Goal: Check status: Check status

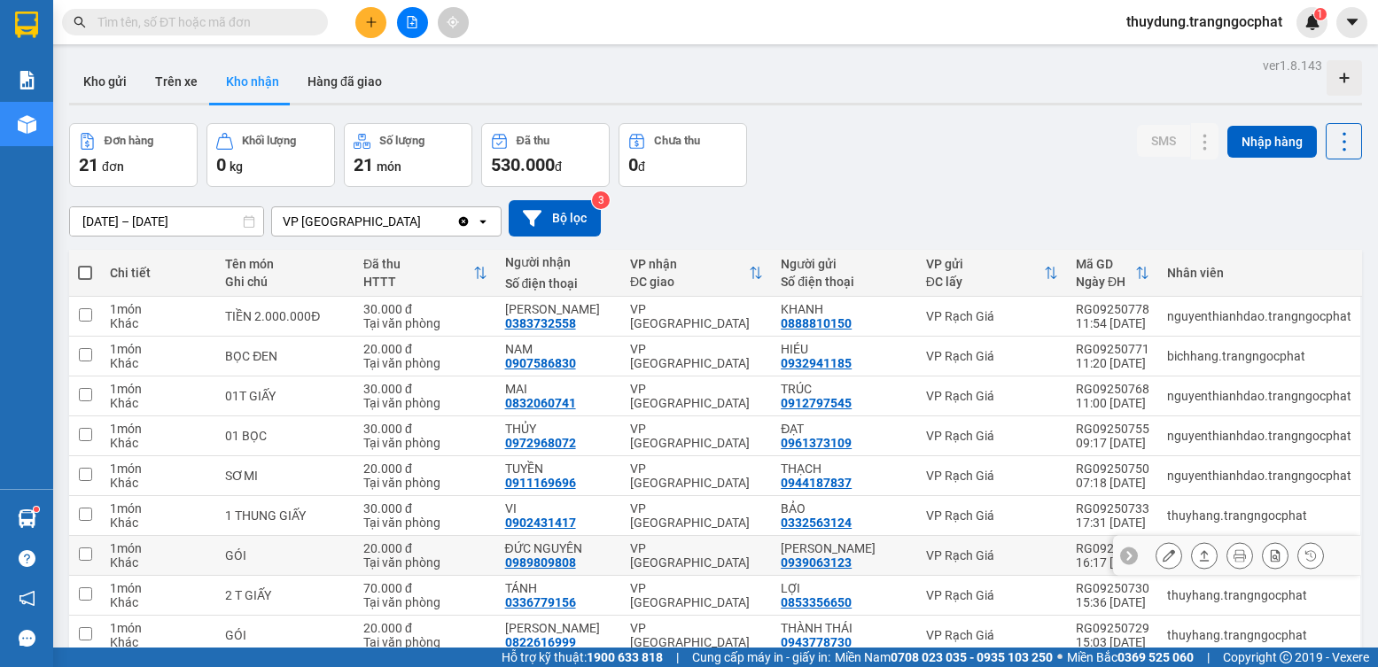
scroll to position [89, 0]
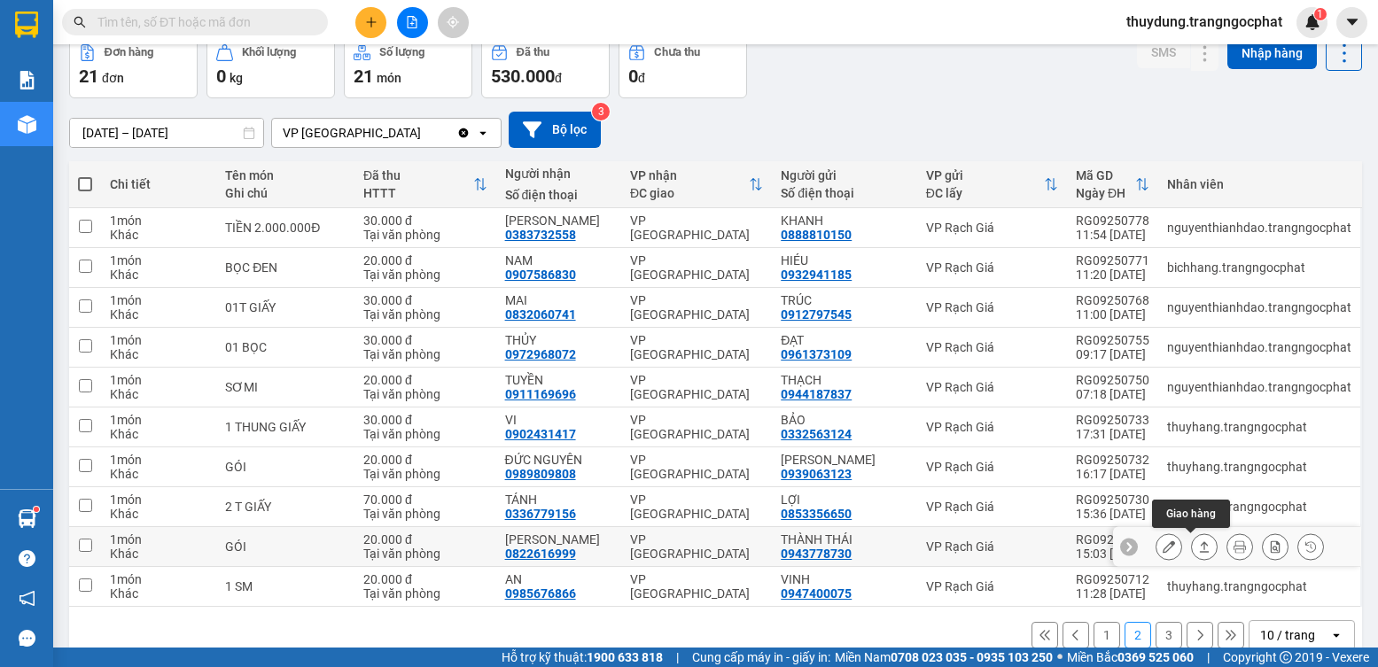
click at [1198, 546] on icon at bounding box center [1204, 547] width 12 height 12
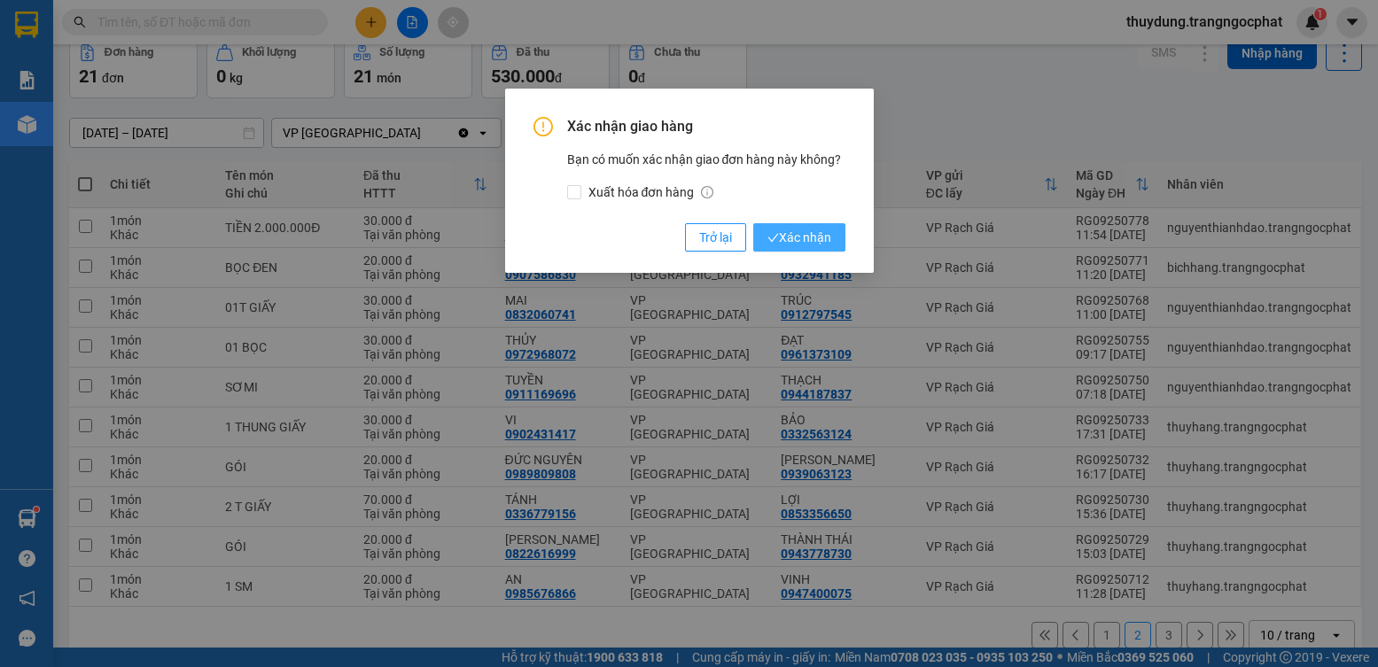
click at [804, 245] on span "Xác nhận" at bounding box center [799, 237] width 64 height 19
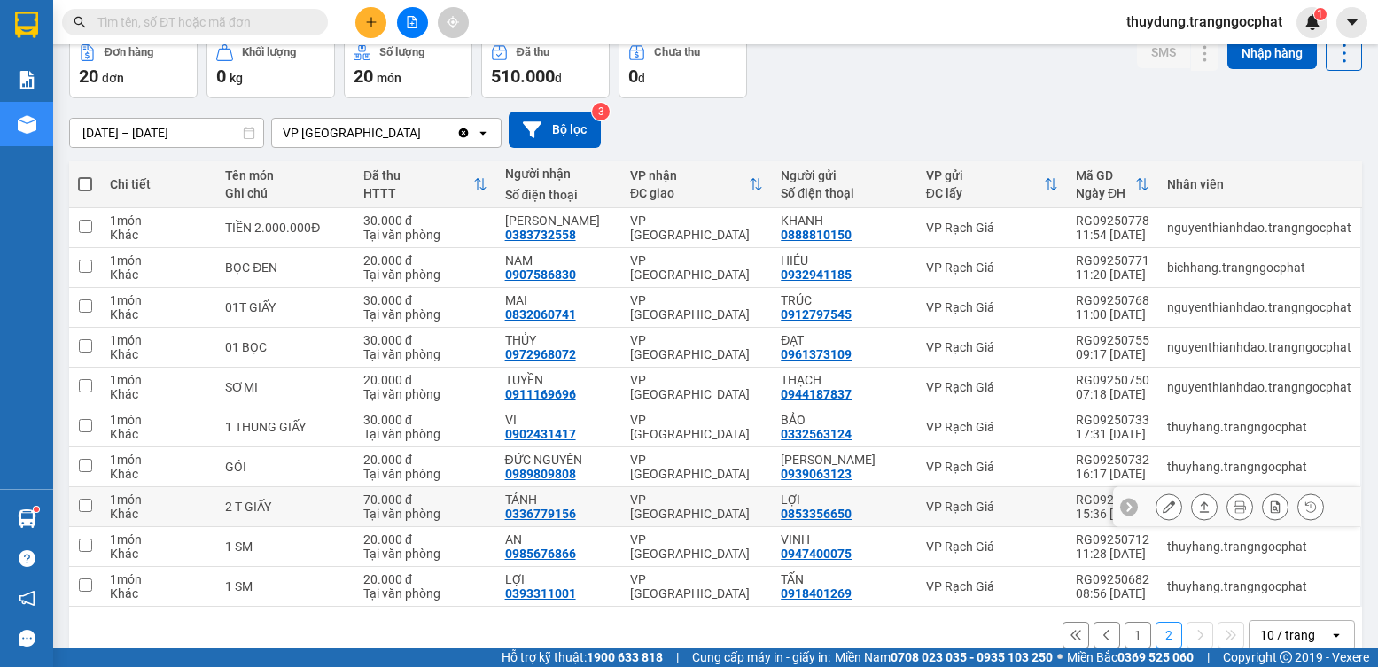
scroll to position [121, 0]
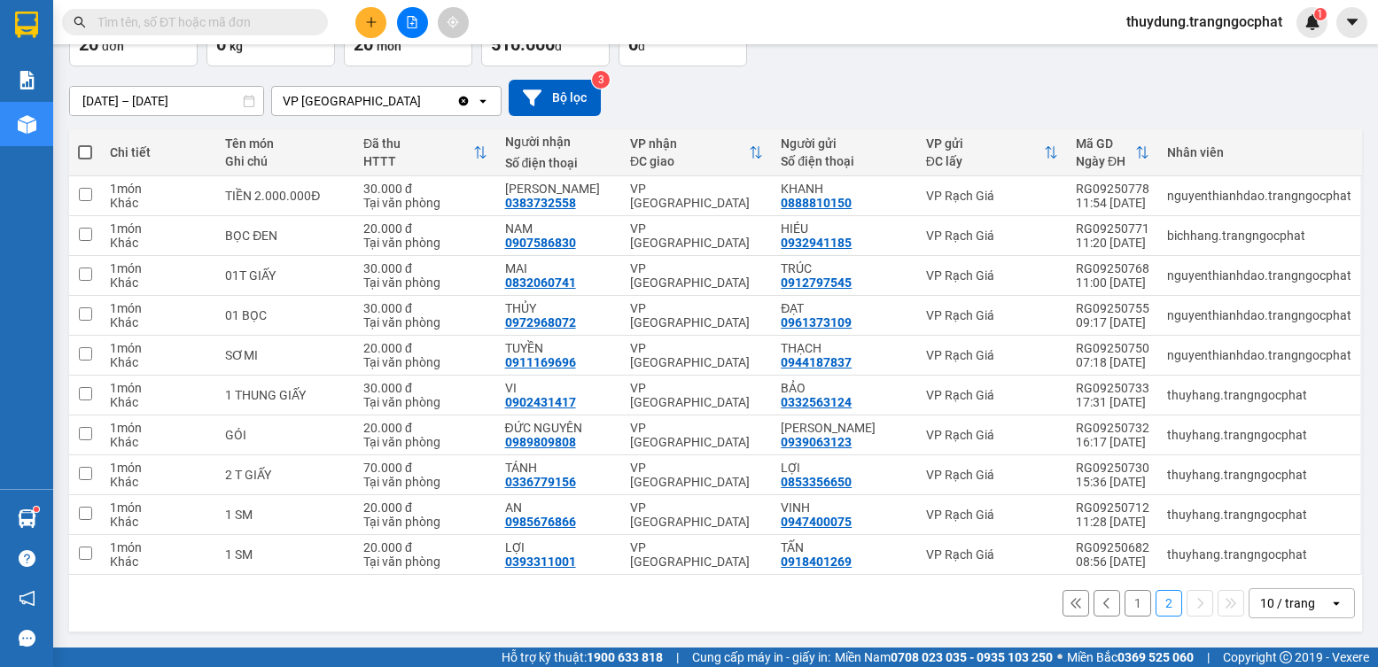
click at [1129, 604] on button "1" at bounding box center [1138, 603] width 27 height 27
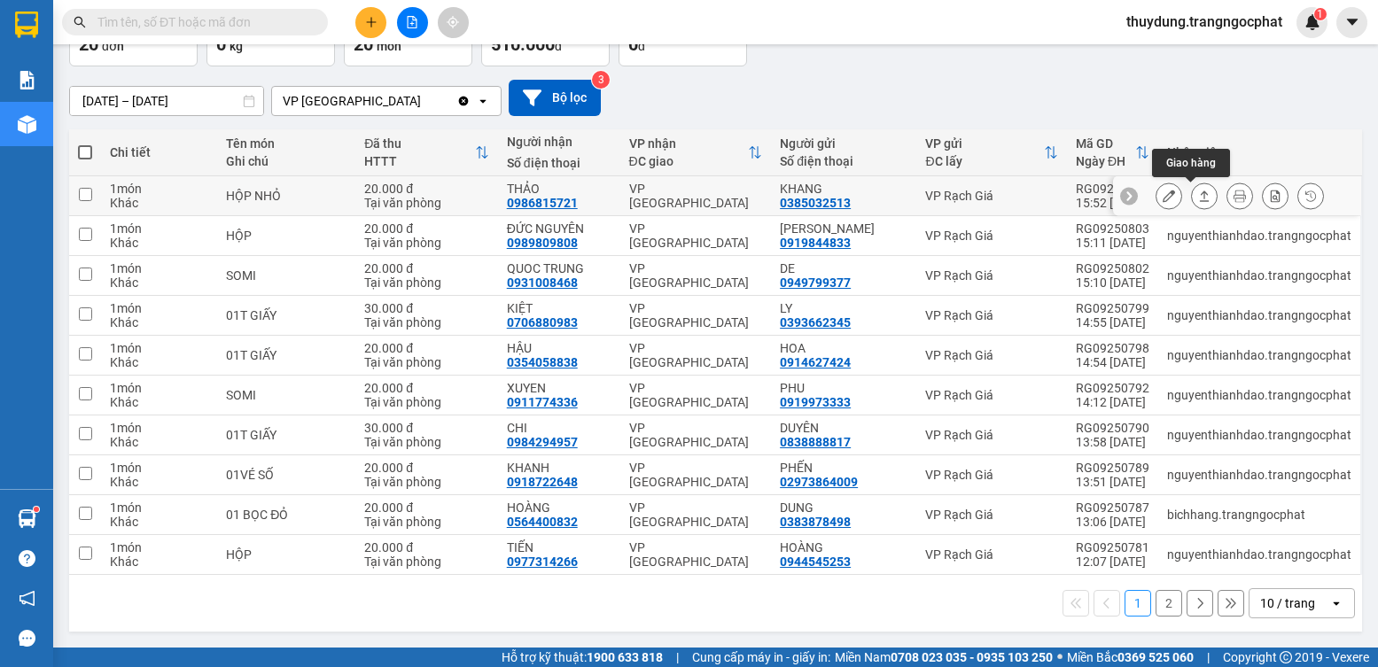
click at [1200, 196] on icon at bounding box center [1205, 196] width 10 height 11
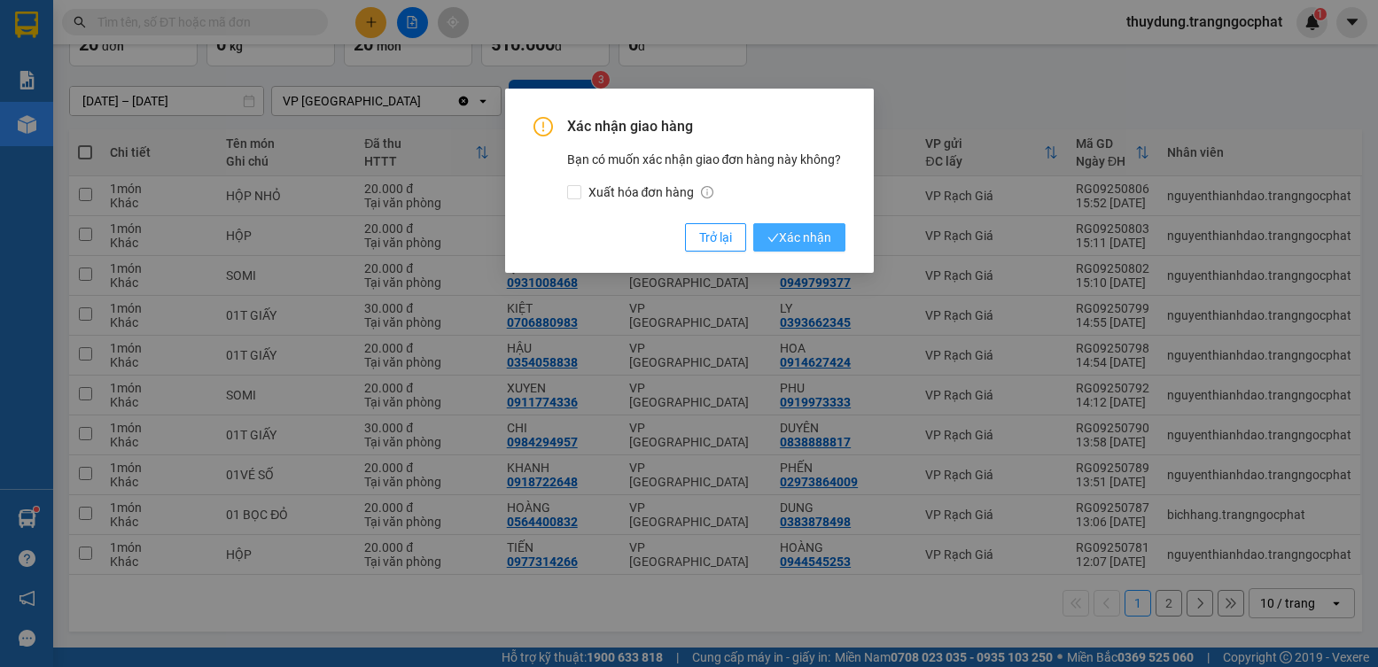
click at [786, 233] on span "Xác nhận" at bounding box center [799, 237] width 64 height 19
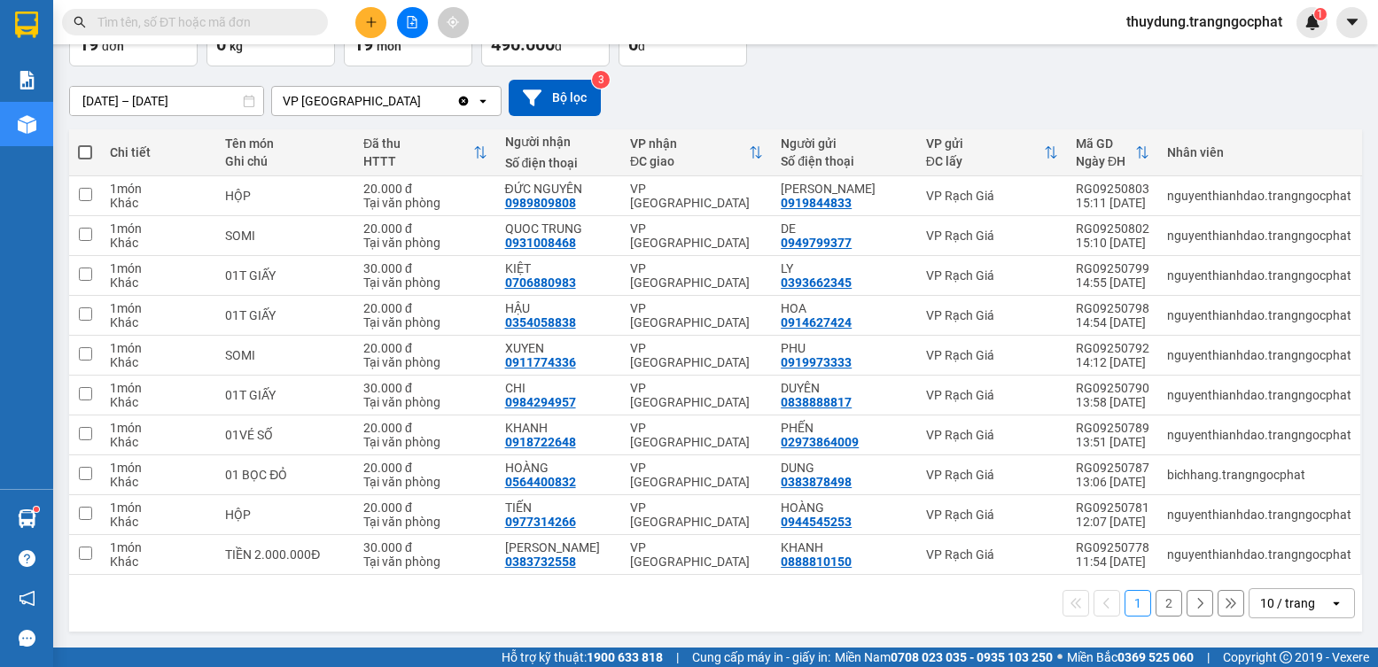
click at [1157, 609] on button "2" at bounding box center [1169, 603] width 27 height 27
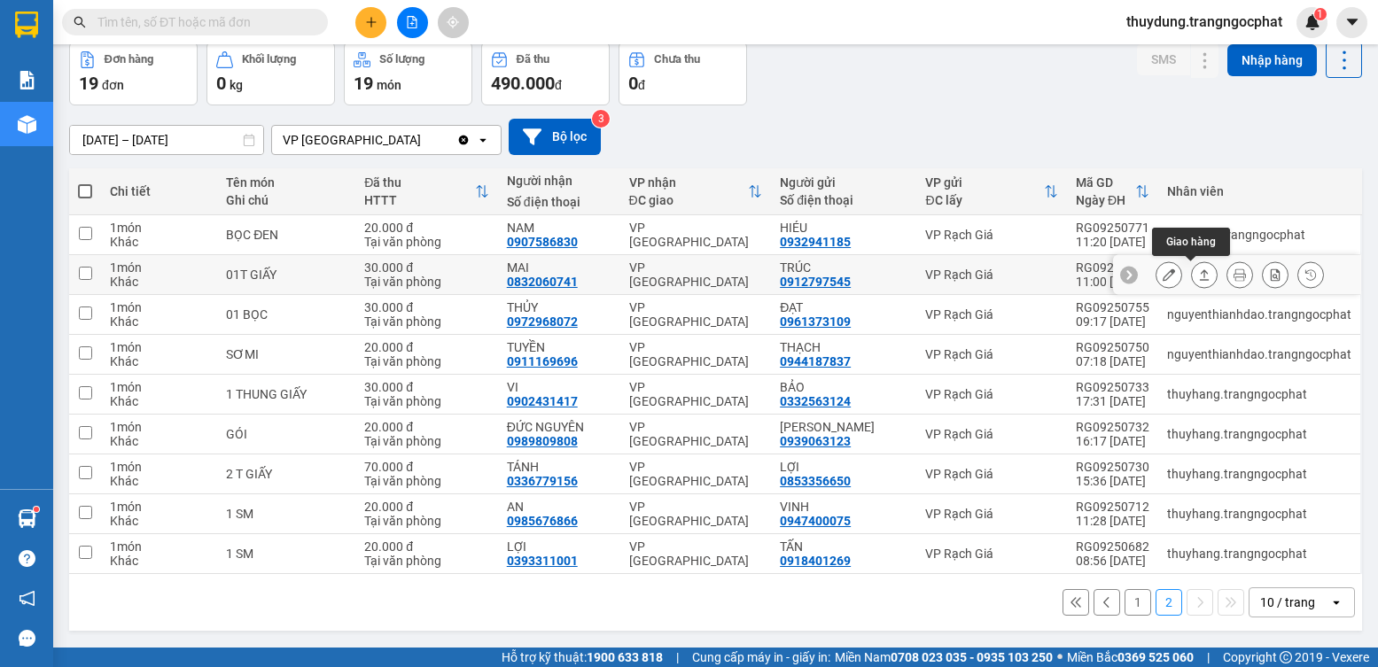
click at [1192, 269] on button at bounding box center [1204, 275] width 25 height 31
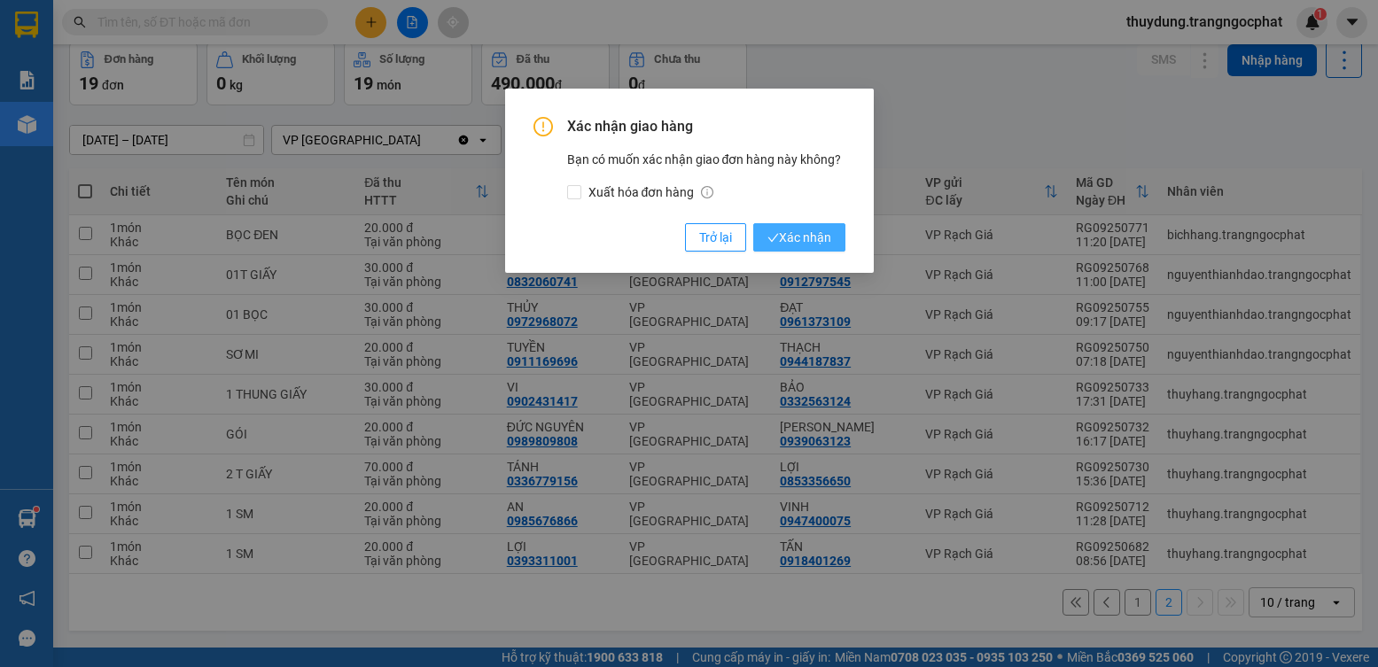
click at [822, 234] on span "Xác nhận" at bounding box center [799, 237] width 64 height 19
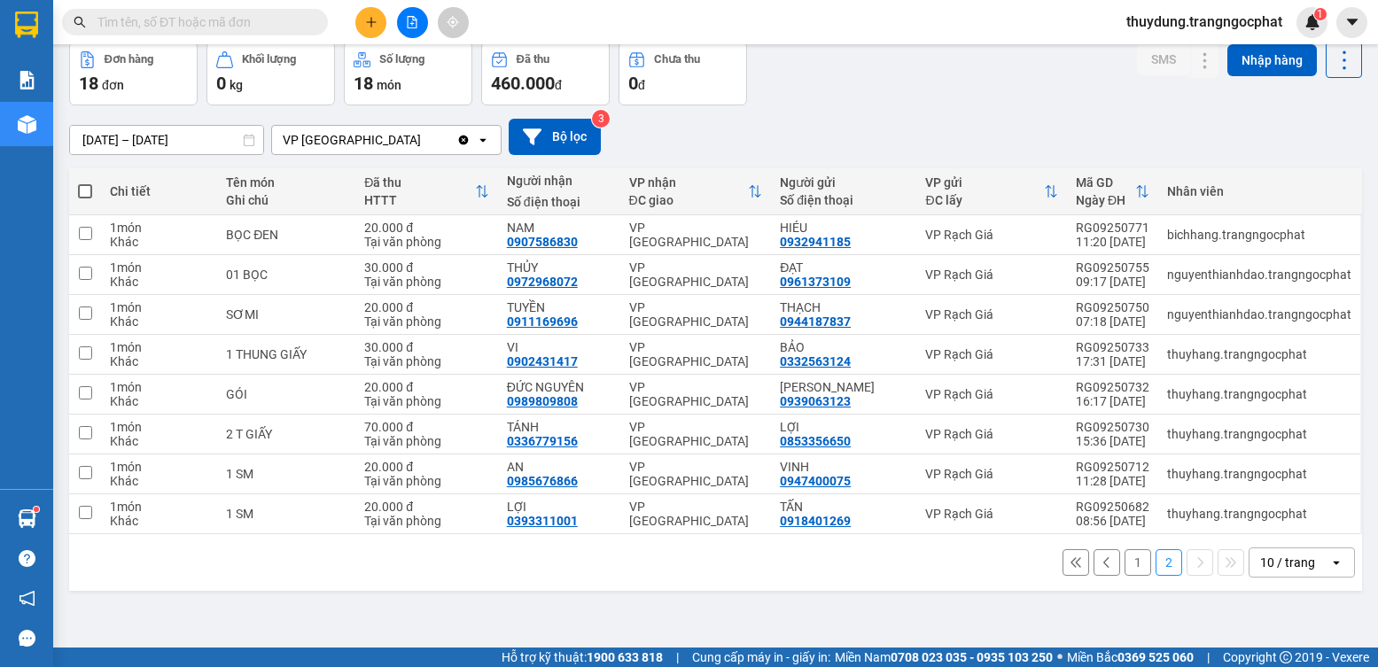
click at [1110, 561] on div "1 2 10 / trang open" at bounding box center [715, 563] width 1279 height 30
click at [1125, 564] on button "1" at bounding box center [1138, 562] width 27 height 27
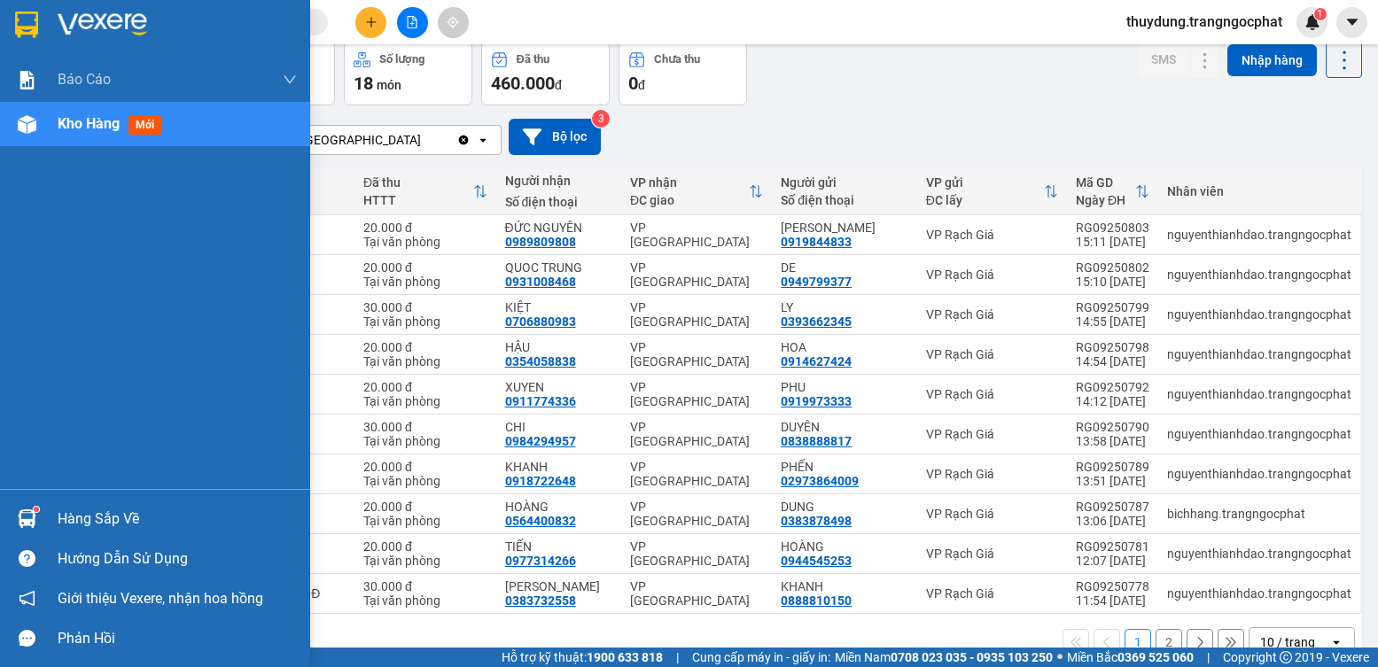
click at [78, 526] on div "Hàng sắp về" at bounding box center [177, 519] width 239 height 27
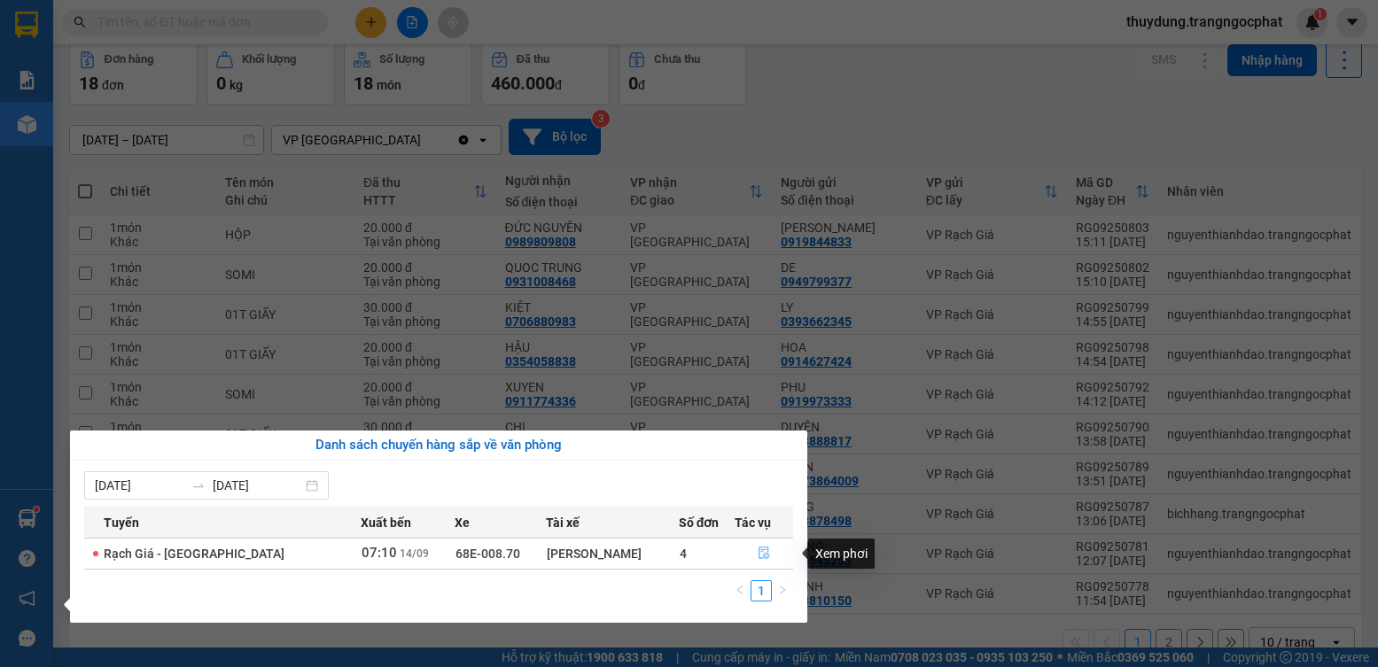
click at [759, 557] on icon "file-done" at bounding box center [764, 554] width 11 height 12
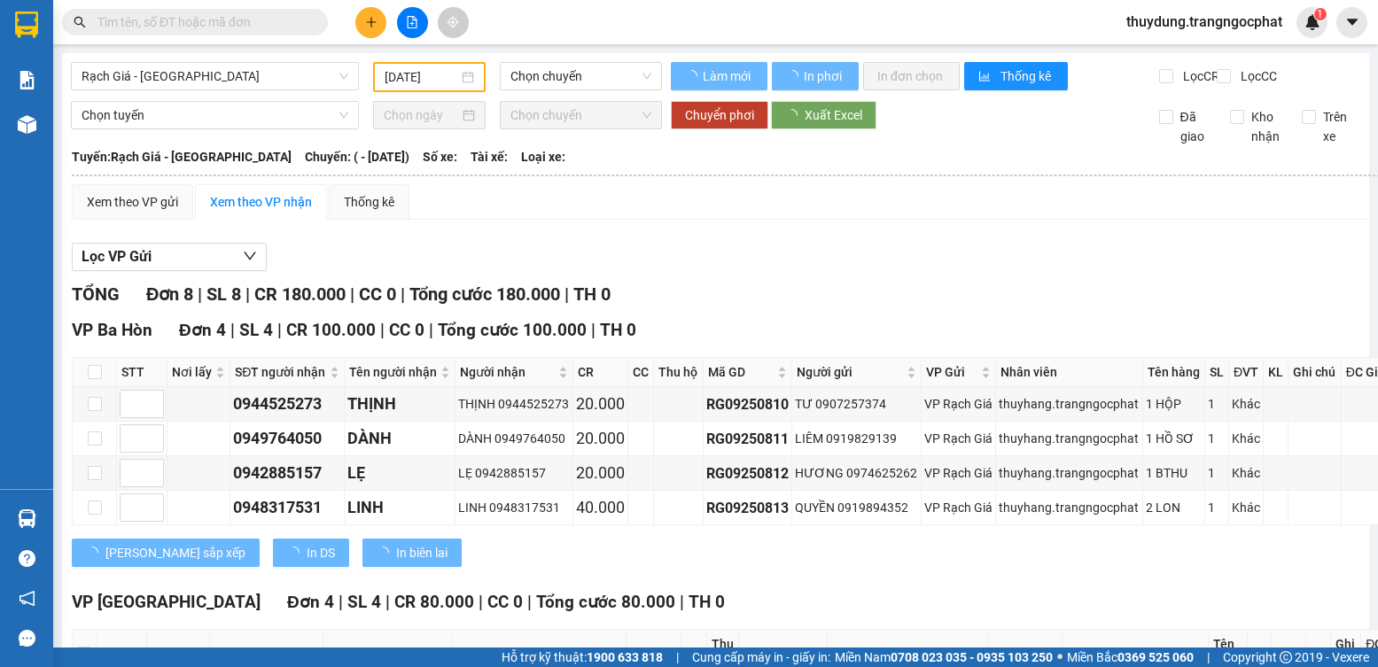
type input "[DATE]"
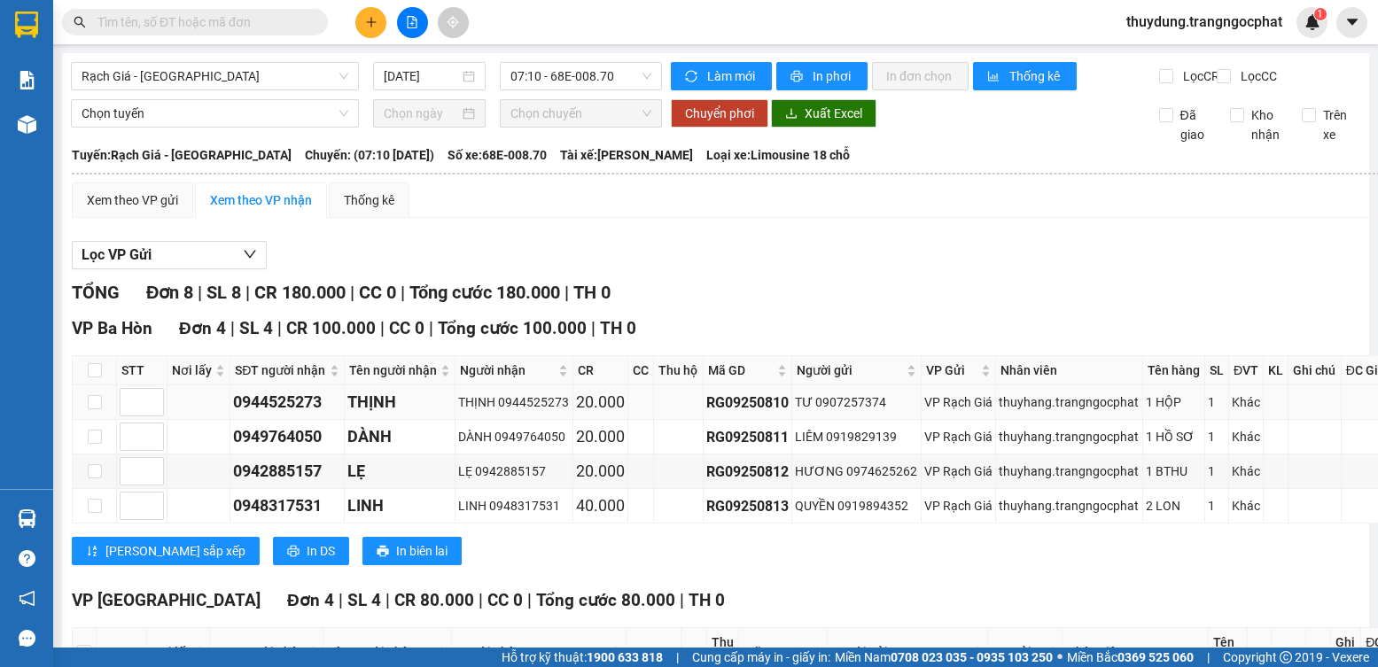
click at [250, 415] on div "0944525273" at bounding box center [287, 402] width 108 height 25
copy div "0944525273"
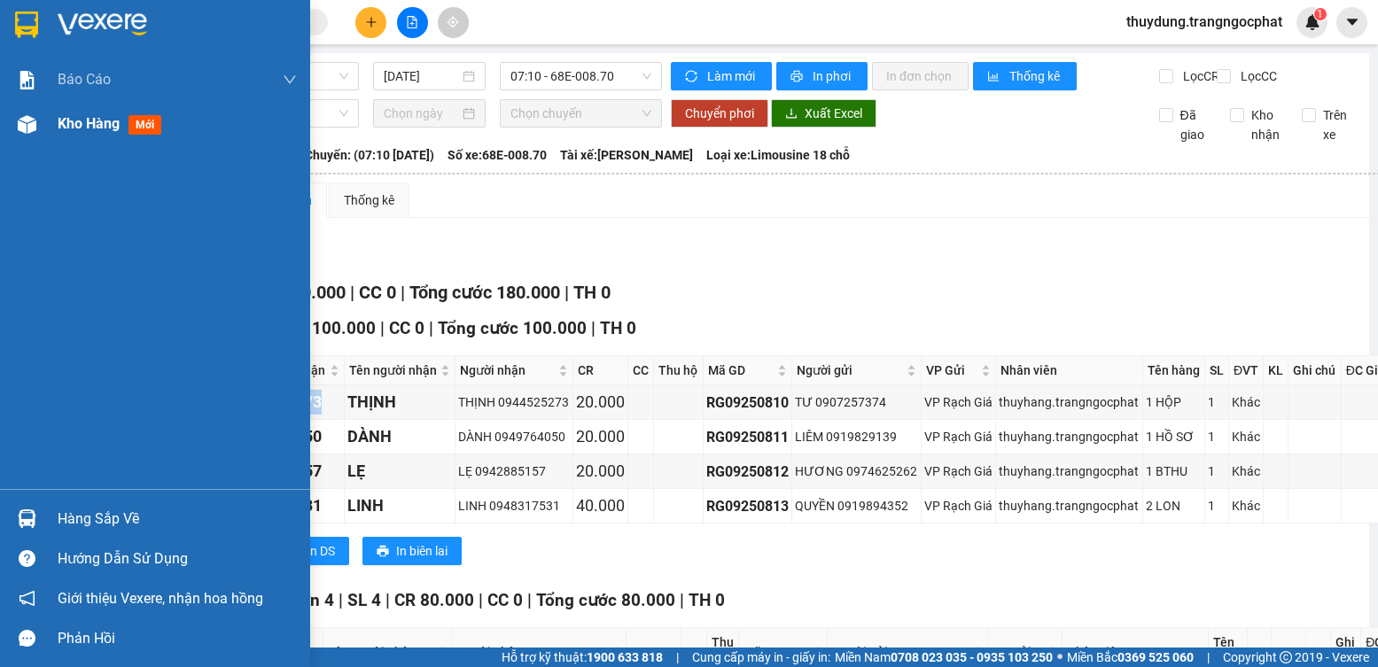
click at [144, 122] on span "mới" at bounding box center [144, 124] width 33 height 19
